Goal: Use online tool/utility: Utilize a website feature to perform a specific function

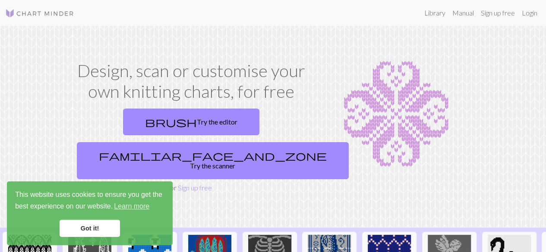
click at [106, 226] on link "Got it!" at bounding box center [90, 228] width 60 height 17
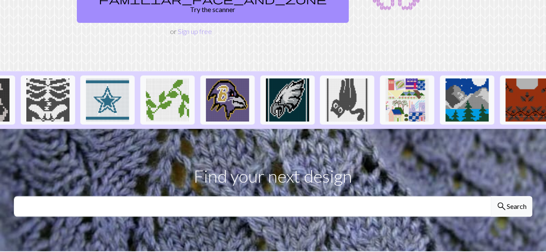
scroll to position [0, 760]
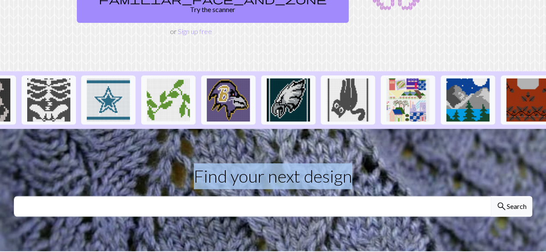
drag, startPoint x: 457, startPoint y: 123, endPoint x: 397, endPoint y: 107, distance: 62.9
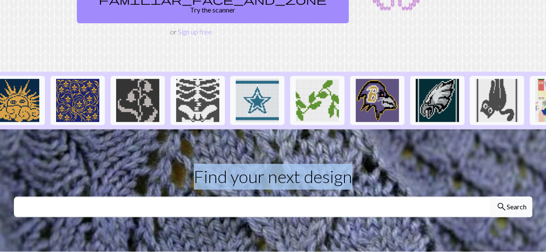
scroll to position [11, 0]
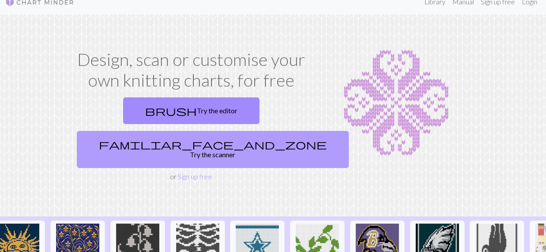
click at [268, 131] on link "familiar_face_and_zone Try the scanner" at bounding box center [213, 149] width 272 height 37
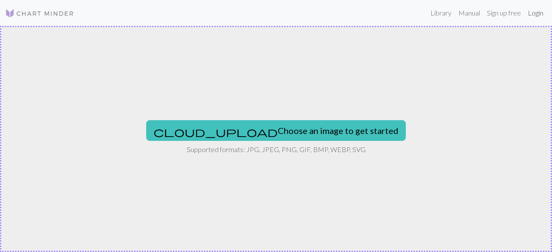
click at [535, 14] on link "Login" at bounding box center [536, 12] width 22 height 17
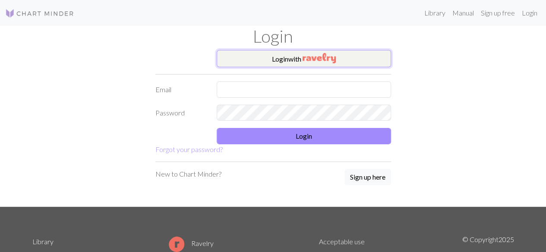
click at [321, 64] on button "Login with" at bounding box center [304, 58] width 174 height 17
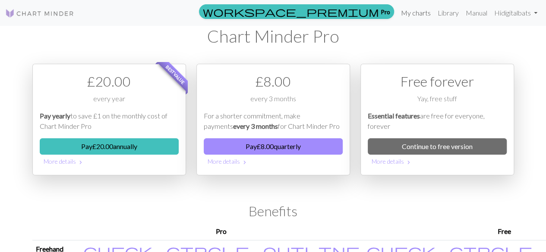
click at [409, 18] on link "My charts" at bounding box center [415, 12] width 37 height 17
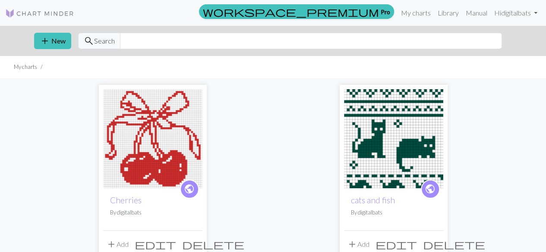
click at [154, 139] on img at bounding box center [152, 138] width 99 height 99
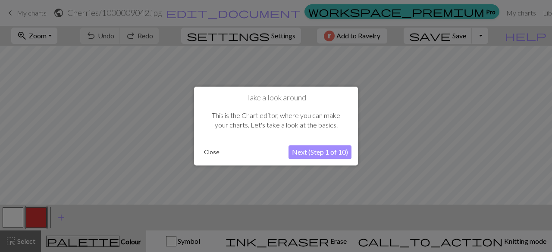
click at [199, 156] on div "Take a look around This is the Chart editor, where you can make your charts. Le…" at bounding box center [276, 126] width 164 height 79
click at [208, 152] on button "Close" at bounding box center [212, 152] width 22 height 13
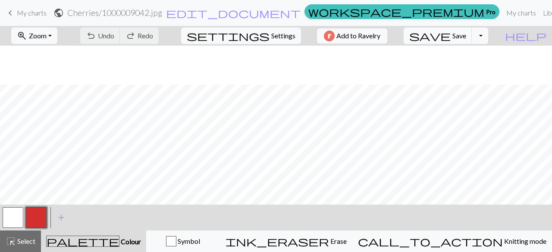
scroll to position [334, 0]
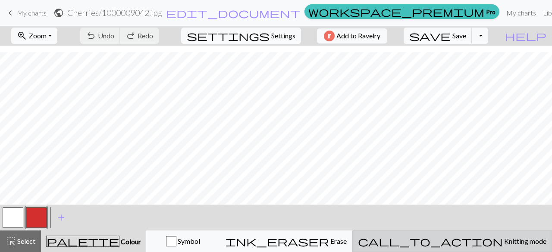
click at [470, 243] on span "call_to_action" at bounding box center [430, 242] width 145 height 12
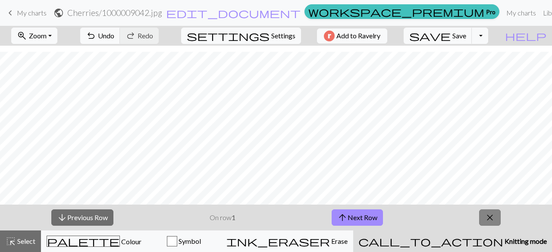
click at [353, 231] on button "call_to_action Knitting mode Knitting mode" at bounding box center [452, 242] width 199 height 22
